Goal: Communication & Community: Participate in discussion

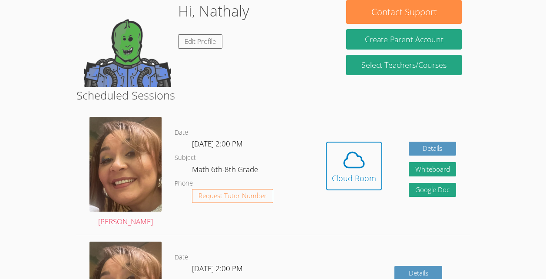
scroll to position [142, 0]
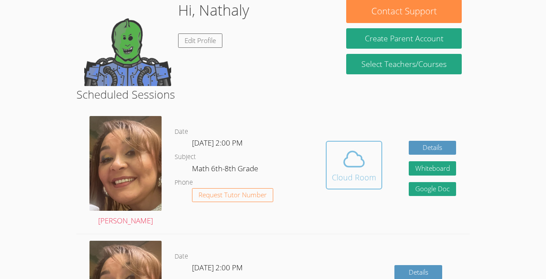
click at [367, 174] on div "Cloud Room" at bounding box center [354, 177] width 44 height 12
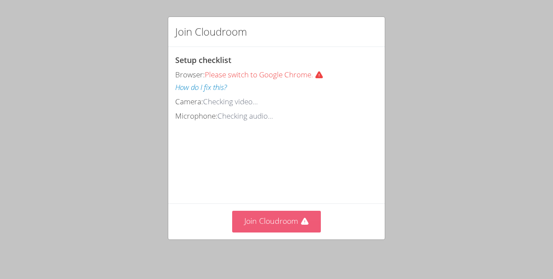
click at [243, 221] on button "Join Cloudroom" at bounding box center [276, 221] width 89 height 21
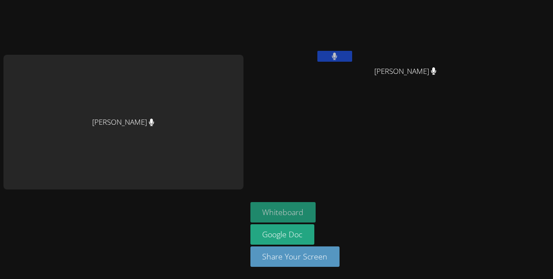
click at [274, 210] on button "Whiteboard" at bounding box center [283, 212] width 66 height 20
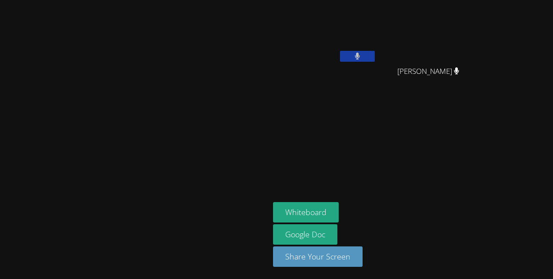
click at [200, 185] on video at bounding box center [135, 122] width 130 height 148
click at [374, 56] on button at bounding box center [357, 56] width 35 height 11
click at [361, 58] on icon at bounding box center [356, 56] width 9 height 7
click at [360, 59] on icon at bounding box center [357, 56] width 6 height 7
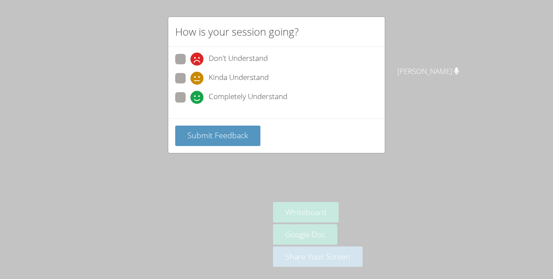
click at [175, 94] on div "Don't Understand Kinda Understand Completely Understand" at bounding box center [276, 82] width 216 height 71
click at [190, 104] on span at bounding box center [190, 104] width 0 height 0
click at [190, 98] on input "Completely Understand" at bounding box center [193, 95] width 7 height 7
radio input "true"
click at [199, 133] on span "Submit Feedback" at bounding box center [217, 135] width 61 height 10
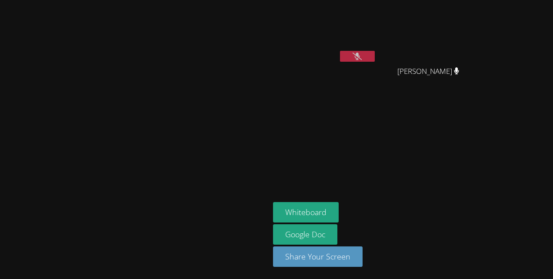
click at [374, 61] on button at bounding box center [357, 56] width 35 height 11
click at [374, 52] on button at bounding box center [357, 56] width 35 height 11
click at [374, 51] on button at bounding box center [357, 56] width 35 height 11
